Goal: Navigation & Orientation: Find specific page/section

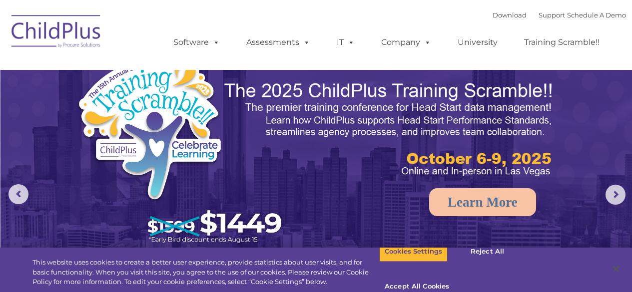
select select "MEDIUM"
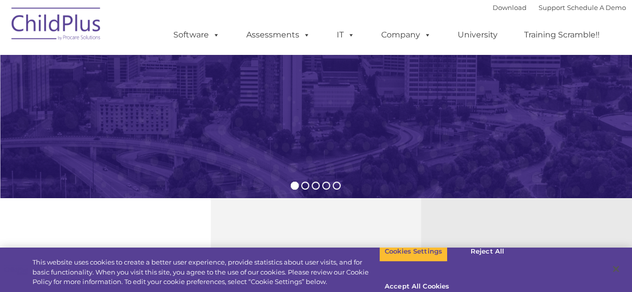
scroll to position [200, 0]
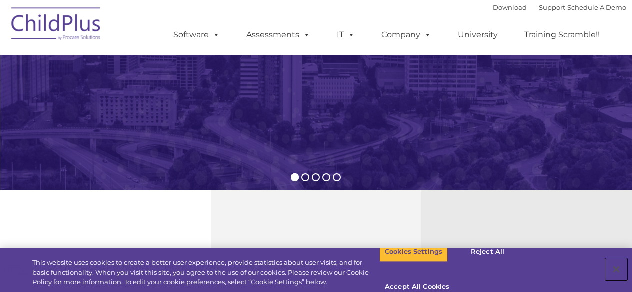
click at [617, 263] on button "Close" at bounding box center [616, 269] width 22 height 22
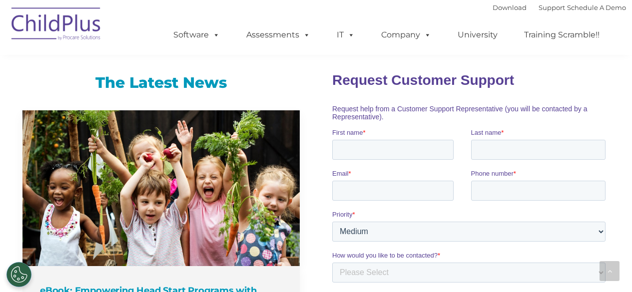
scroll to position [643, 0]
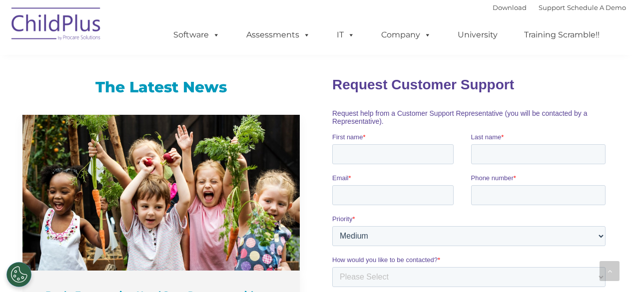
click at [78, 16] on img at bounding box center [56, 25] width 100 height 50
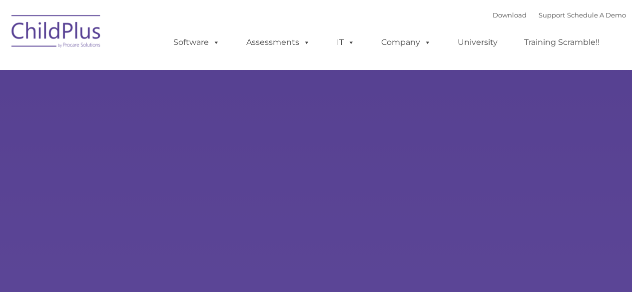
type input ""
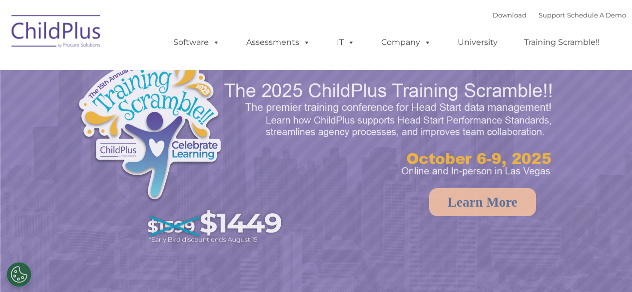
select select "MEDIUM"
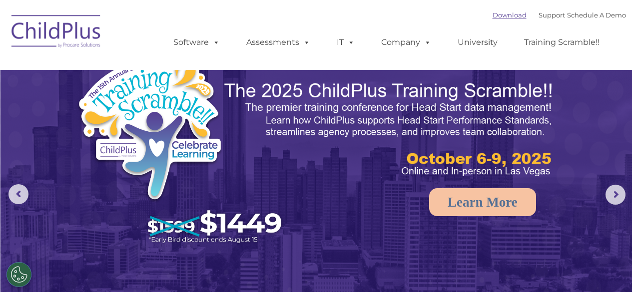
click at [493, 16] on link "Download" at bounding box center [510, 15] width 34 height 8
